Goal: Find specific page/section: Find specific page/section

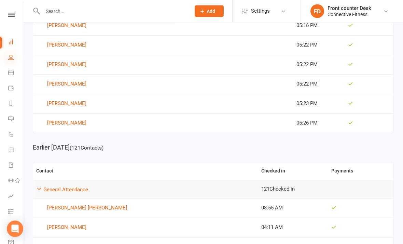
scroll to position [280, 0]
click at [11, 57] on icon at bounding box center [10, 56] width 5 height 5
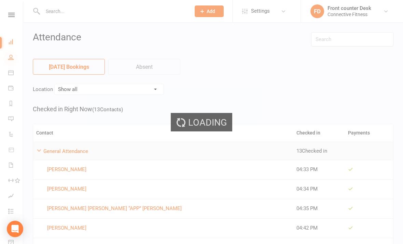
select select "100"
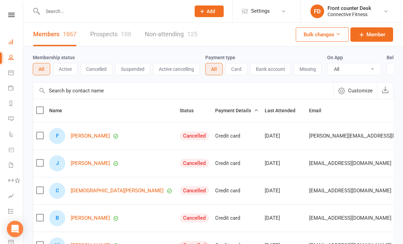
click at [14, 41] on link "Dashboard" at bounding box center [15, 42] width 15 height 15
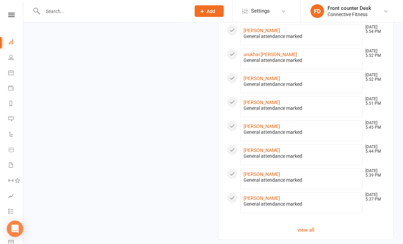
scroll to position [459, 0]
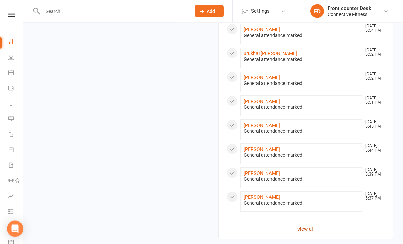
click at [313, 225] on link "view all" at bounding box center [306, 229] width 158 height 8
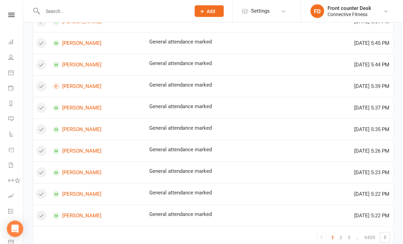
scroll to position [396, 0]
click at [343, 233] on link "2" at bounding box center [341, 238] width 8 height 10
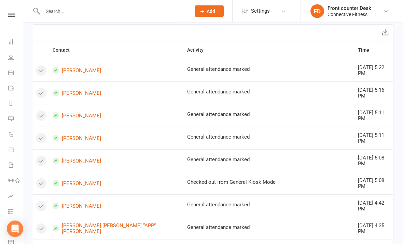
scroll to position [0, 0]
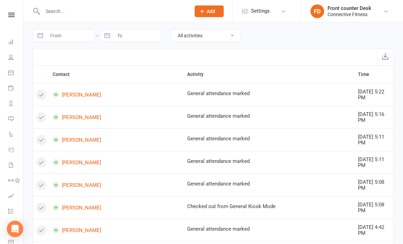
click at [366, 118] on td "[DATE] 5:16 PM" at bounding box center [374, 117] width 38 height 23
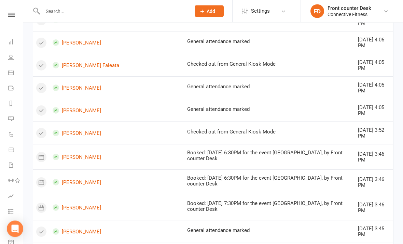
scroll to position [403, 0]
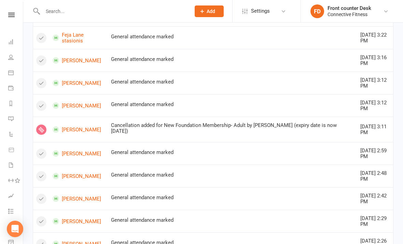
scroll to position [240, 0]
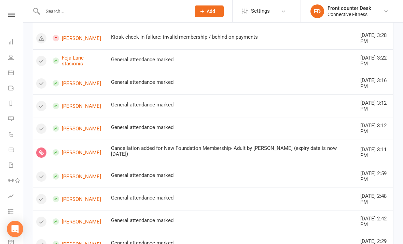
click at [97, 15] on input "text" at bounding box center [113, 11] width 145 height 10
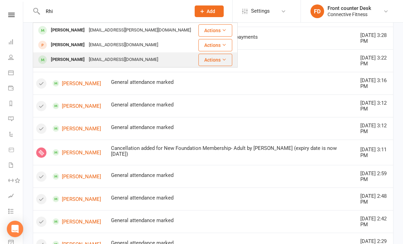
type input "Rhi"
click at [87, 57] on div "[EMAIL_ADDRESS][DOMAIN_NAME]" at bounding box center [124, 60] width 74 height 10
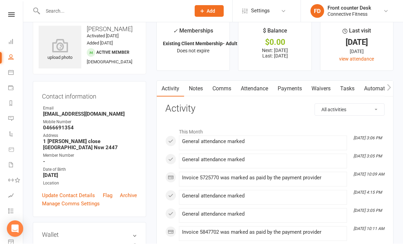
click at [151, 11] on input "text" at bounding box center [113, 11] width 145 height 10
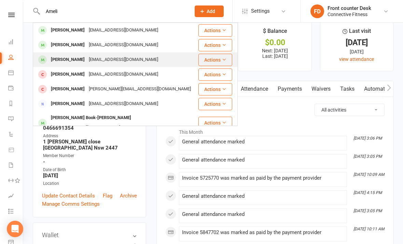
type input "Ameli"
click at [88, 61] on div "[EMAIL_ADDRESS][DOMAIN_NAME]" at bounding box center [124, 60] width 74 height 10
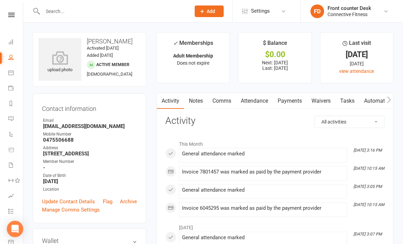
click at [15, 65] on link "People" at bounding box center [15, 57] width 15 height 15
select select "100"
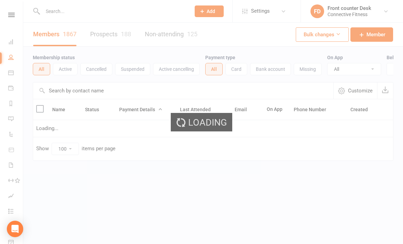
click at [18, 42] on div "Loading" at bounding box center [201, 122] width 403 height 244
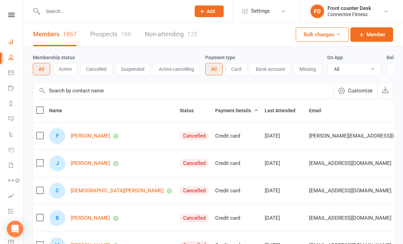
click at [16, 46] on link "Dashboard" at bounding box center [15, 42] width 15 height 15
